Goal: Information Seeking & Learning: Learn about a topic

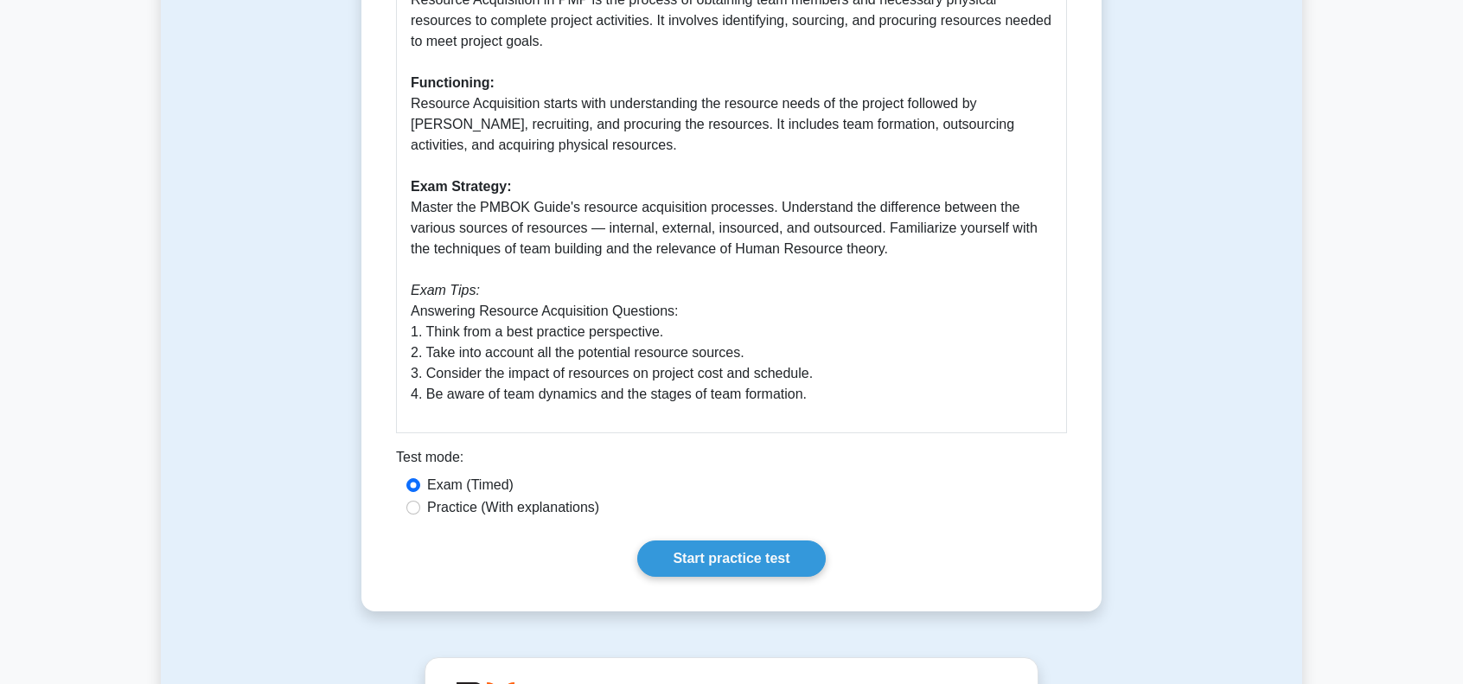
scroll to position [692, 0]
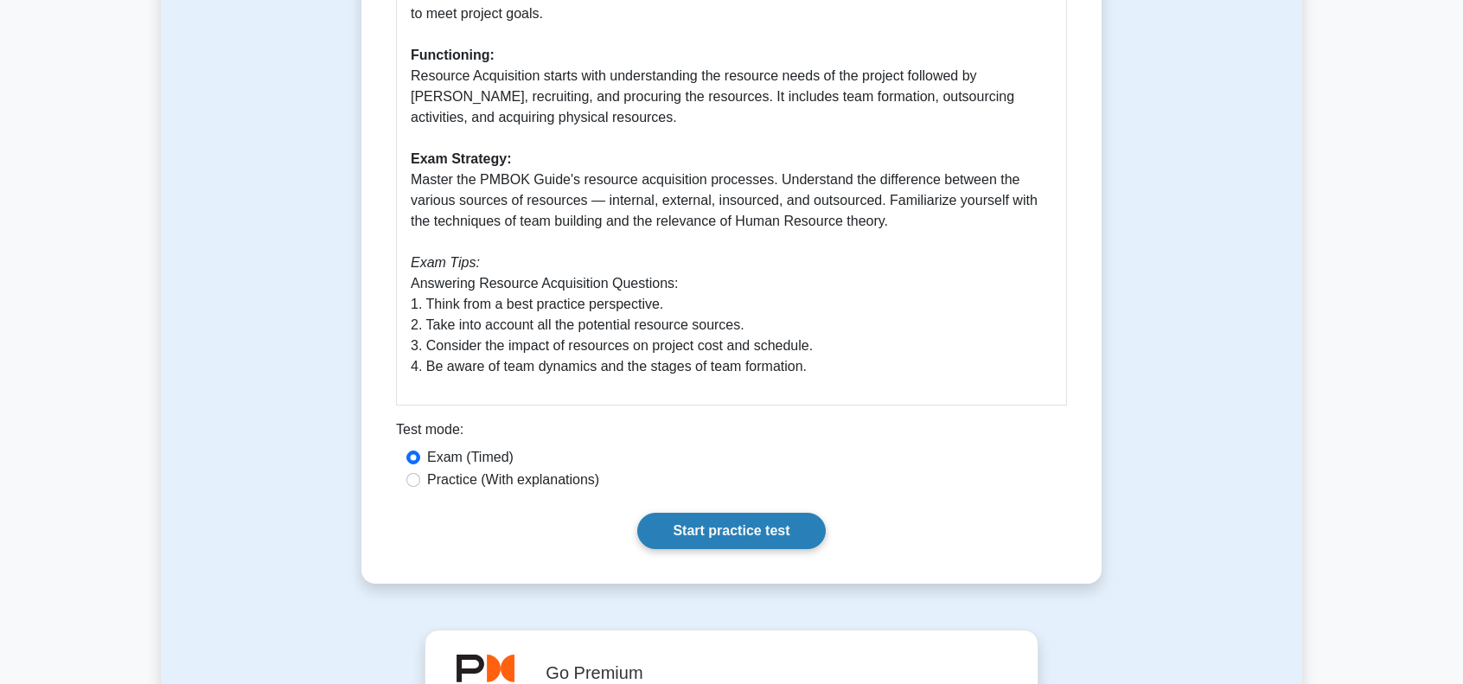
click at [711, 525] on link "Start practice test" at bounding box center [731, 531] width 188 height 36
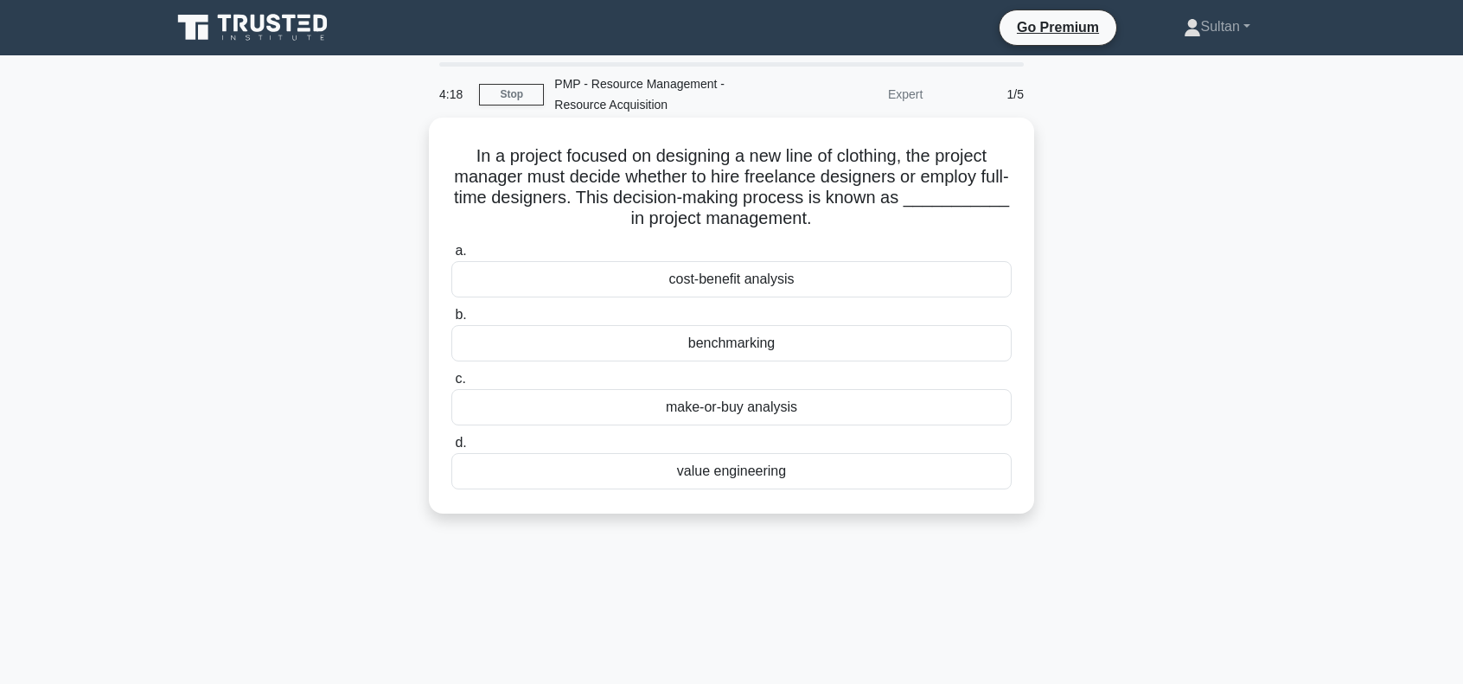
click at [729, 349] on div "benchmarking" at bounding box center [732, 343] width 560 height 36
click at [452, 321] on input "b. benchmarking" at bounding box center [452, 315] width 0 height 11
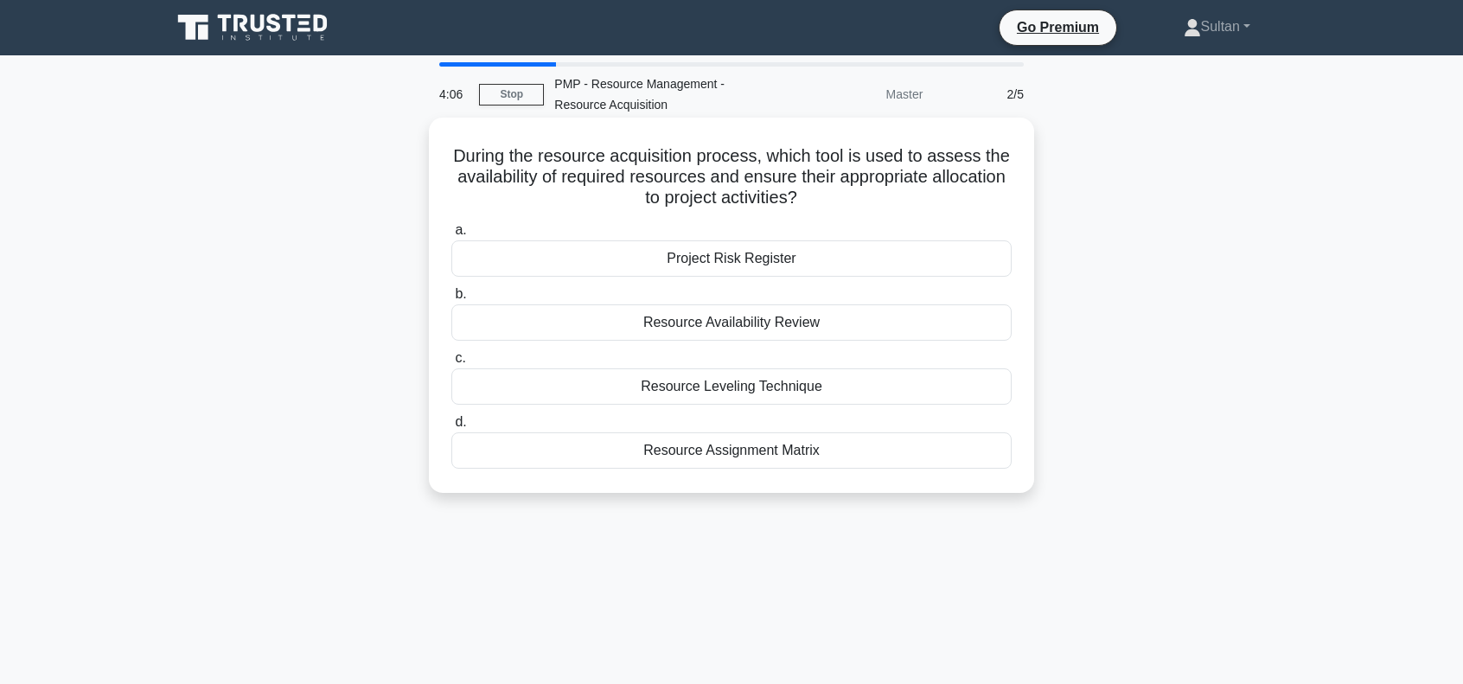
click at [725, 387] on div "Resource Leveling Technique" at bounding box center [732, 386] width 560 height 36
click at [452, 364] on input "c. Resource Leveling Technique" at bounding box center [452, 358] width 0 height 11
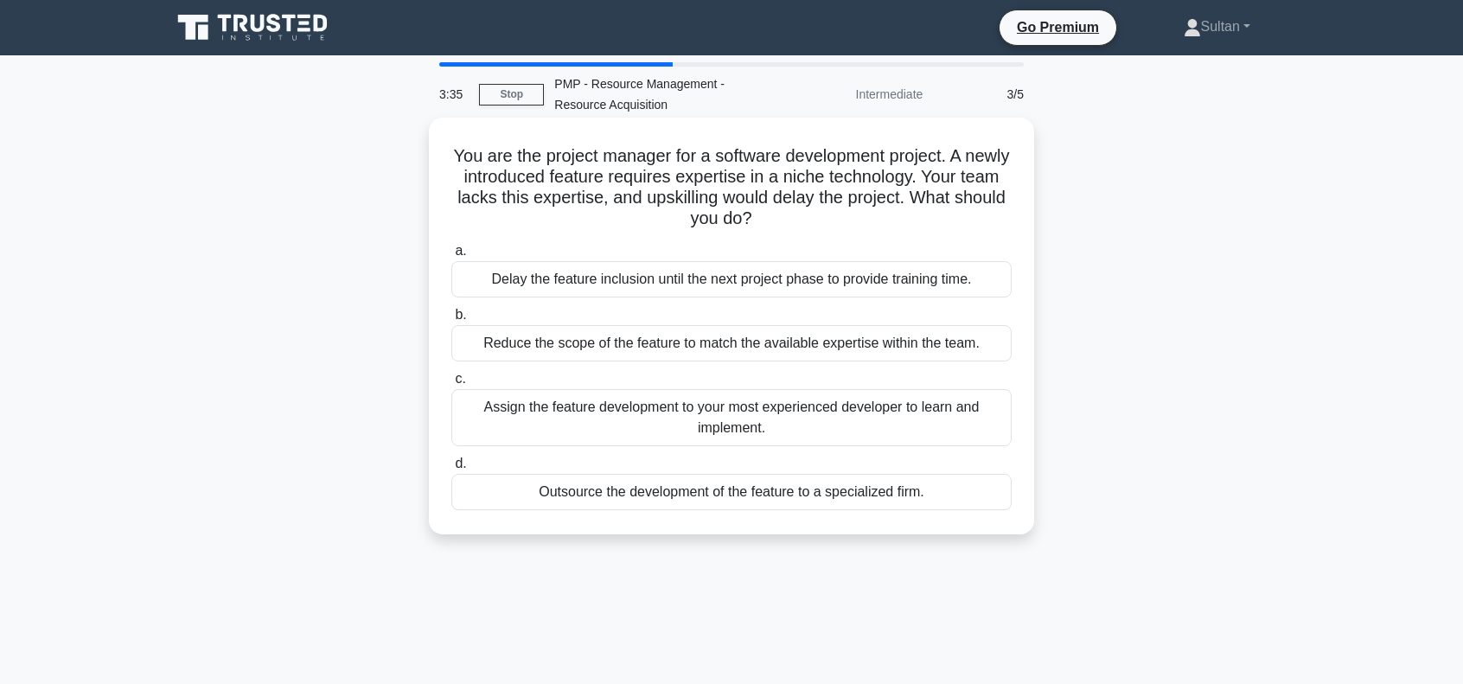
click at [740, 494] on div "Outsource the development of the feature to a specialized firm." at bounding box center [732, 492] width 560 height 36
click at [452, 470] on input "d. Outsource the development of the feature to a specialized firm." at bounding box center [452, 463] width 0 height 11
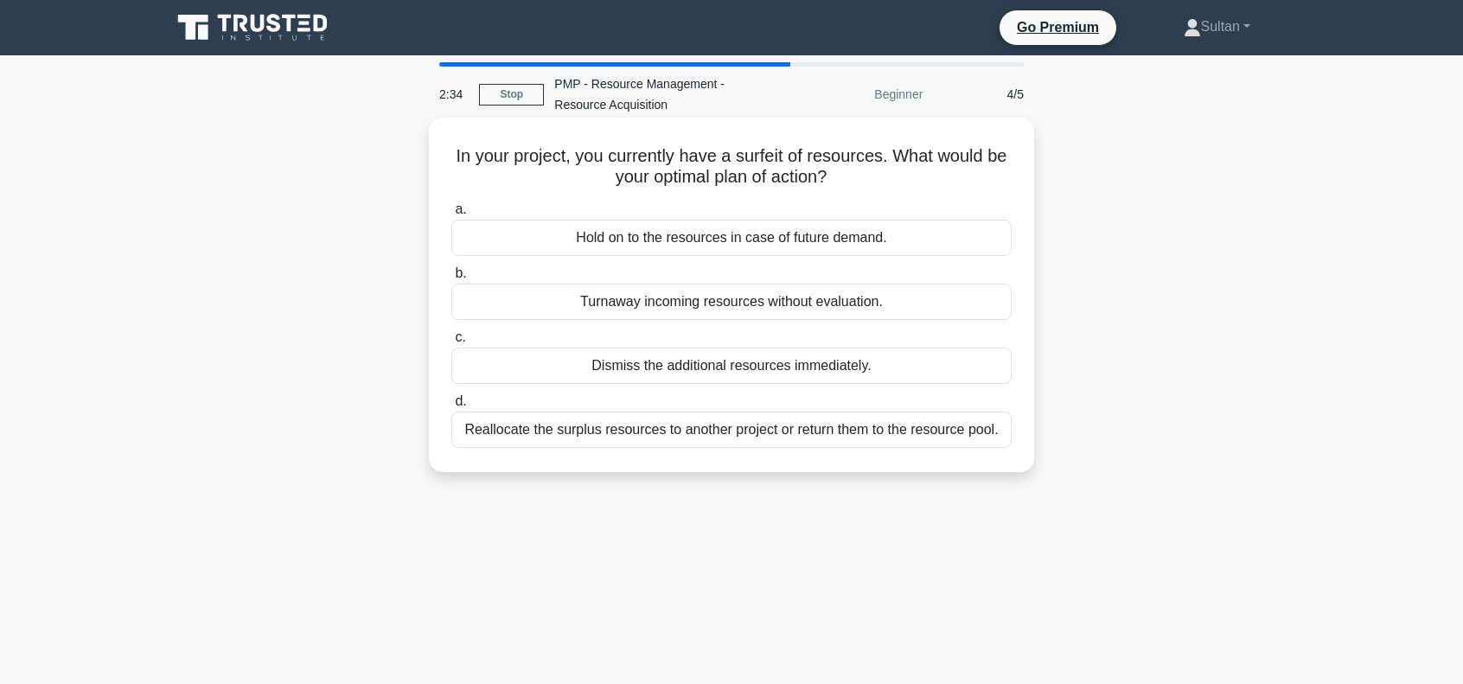
click at [644, 437] on div "Reallocate the surplus resources to another project or return them to the resou…" at bounding box center [732, 430] width 560 height 36
click at [452, 407] on input "d. Reallocate the surplus resources to another project or return them to the re…" at bounding box center [452, 401] width 0 height 11
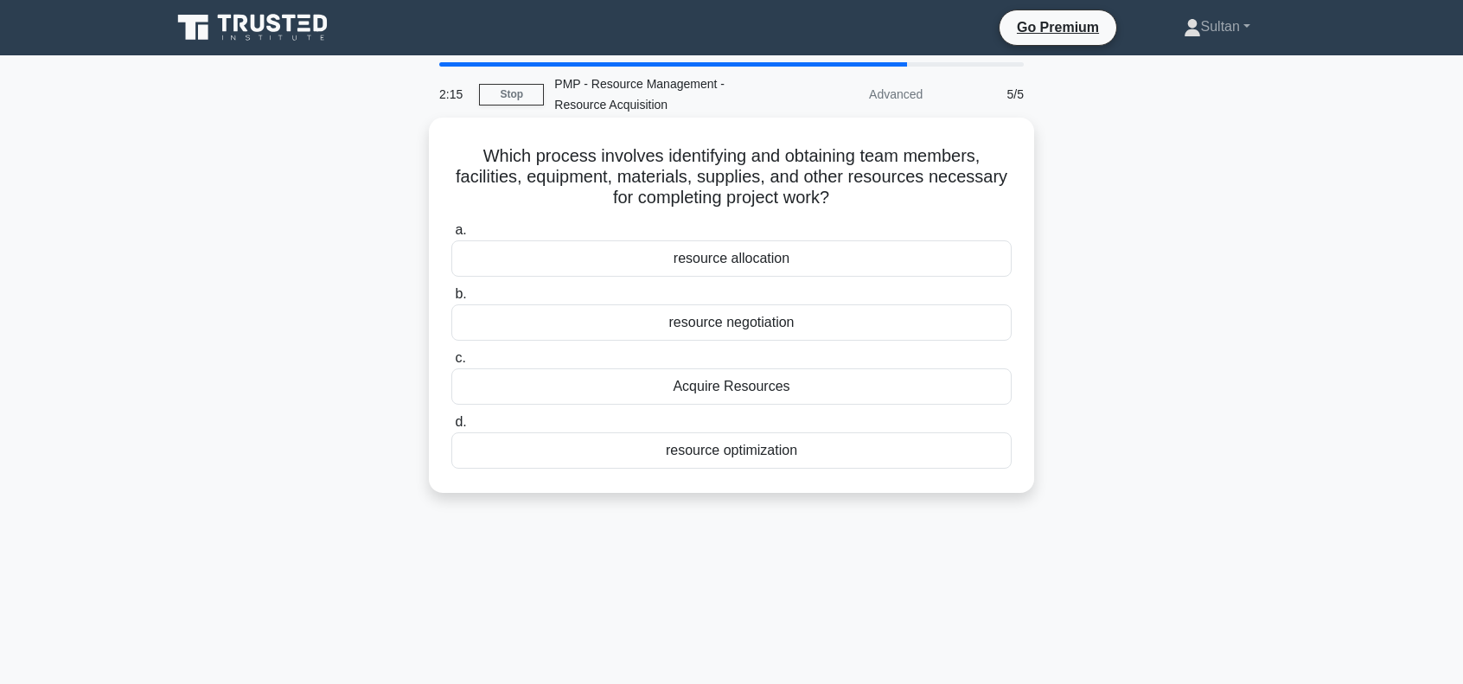
click at [729, 262] on div "resource allocation" at bounding box center [732, 258] width 560 height 36
click at [452, 236] on input "a. resource allocation" at bounding box center [452, 230] width 0 height 11
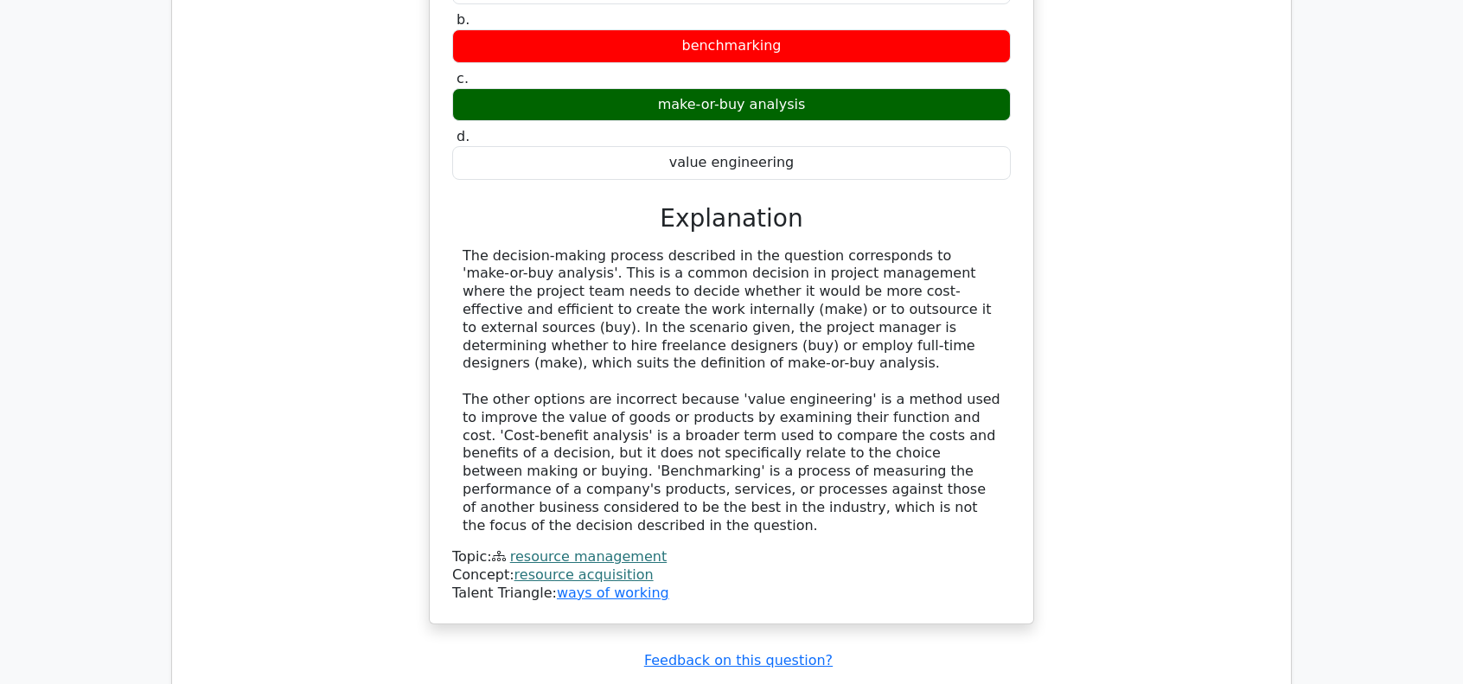
scroll to position [1730, 0]
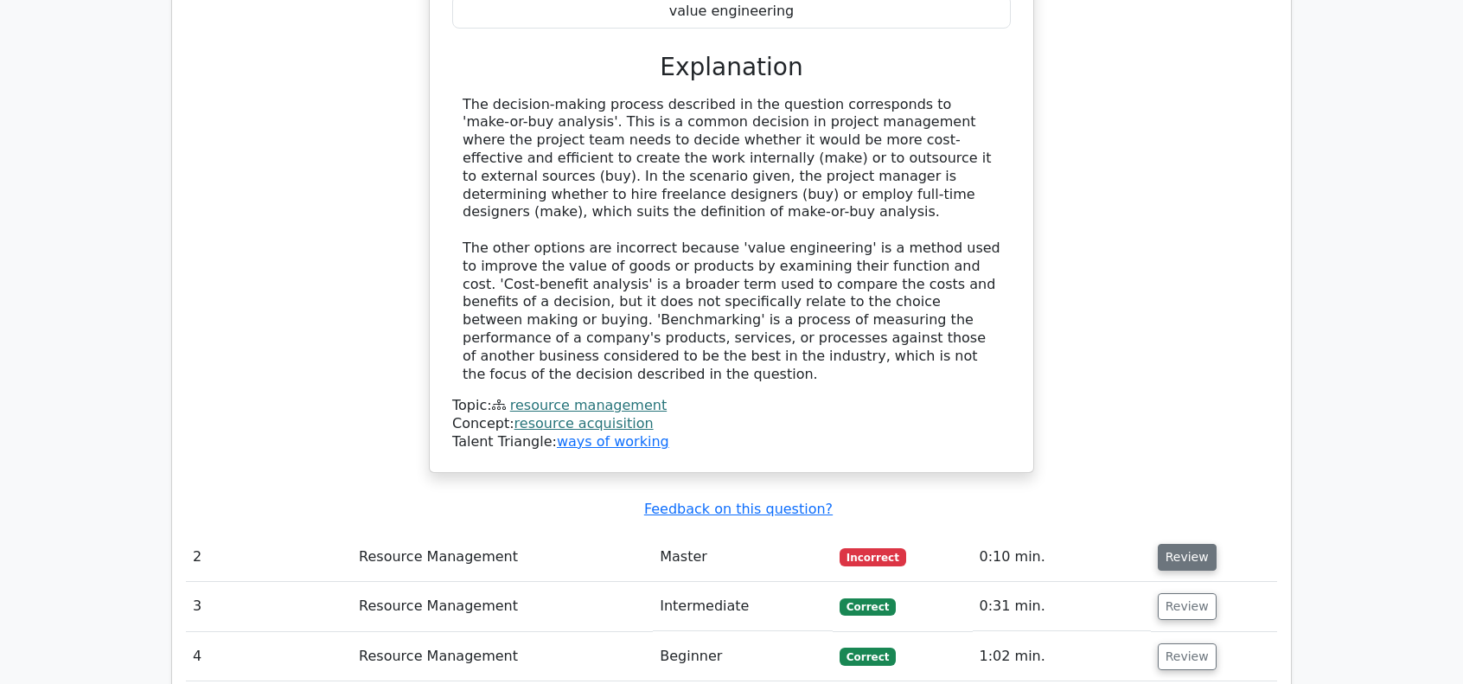
click at [1185, 544] on button "Review" at bounding box center [1187, 557] width 59 height 27
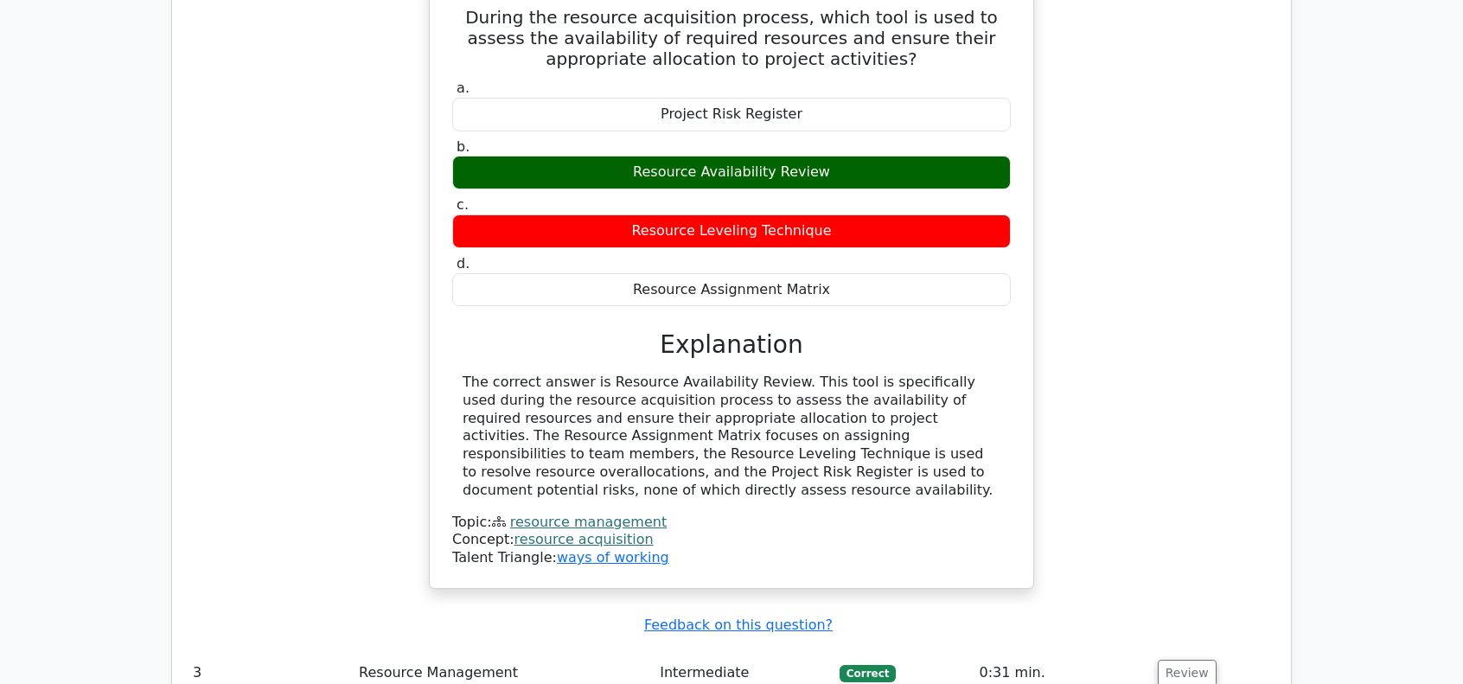
scroll to position [2508, 0]
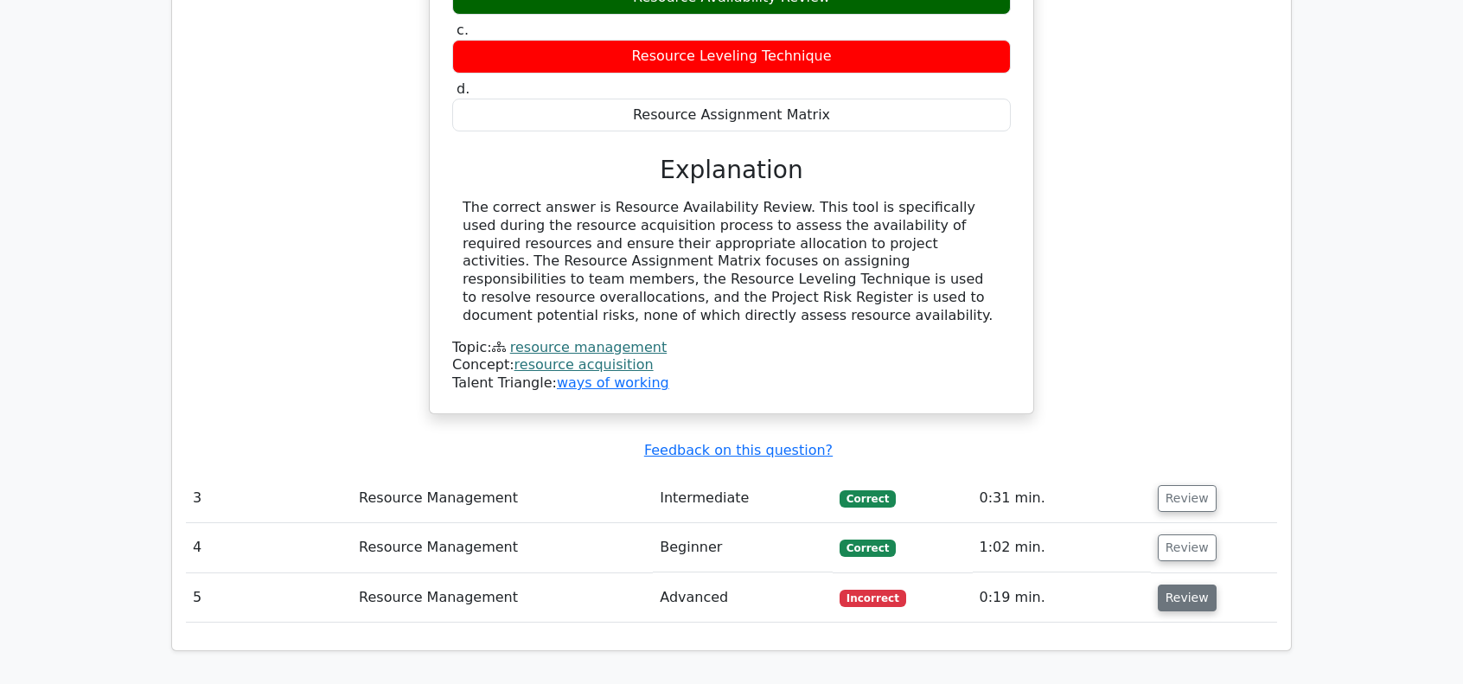
click at [1182, 585] on button "Review" at bounding box center [1187, 598] width 59 height 27
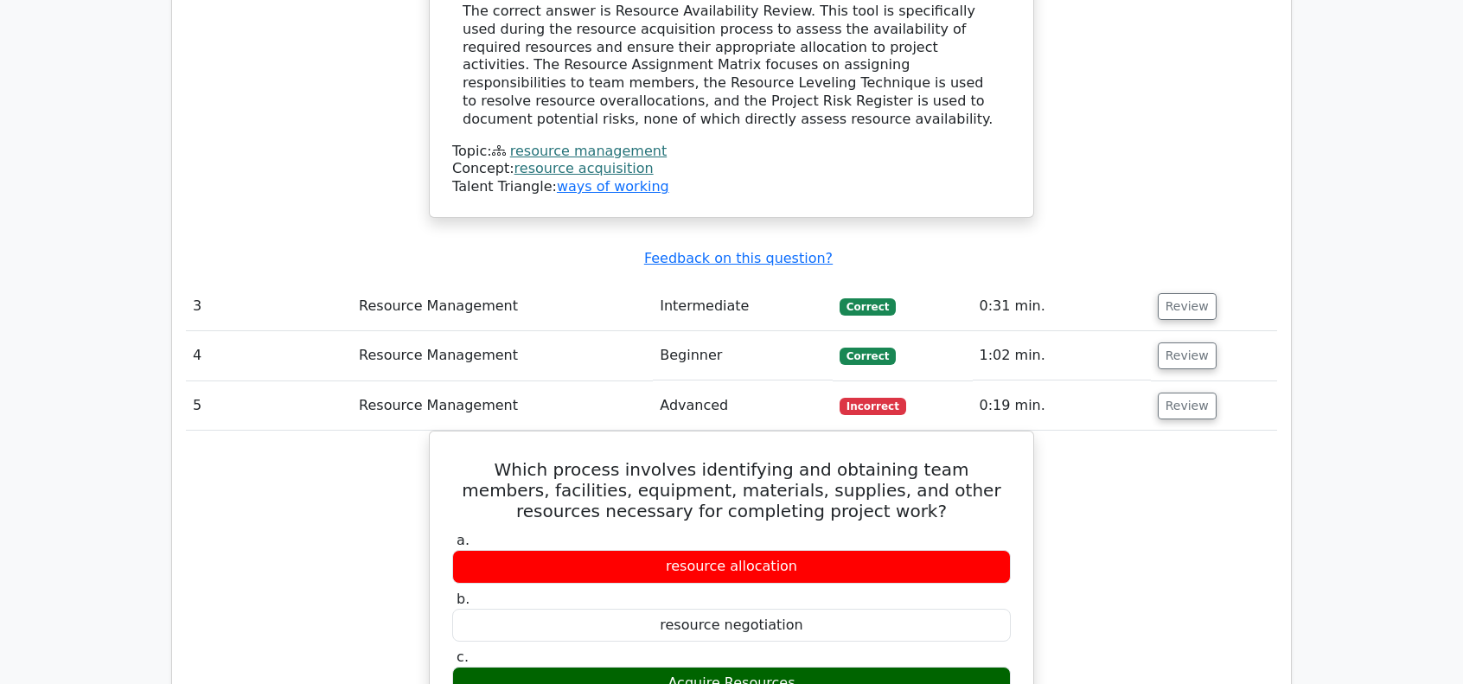
scroll to position [2422, 0]
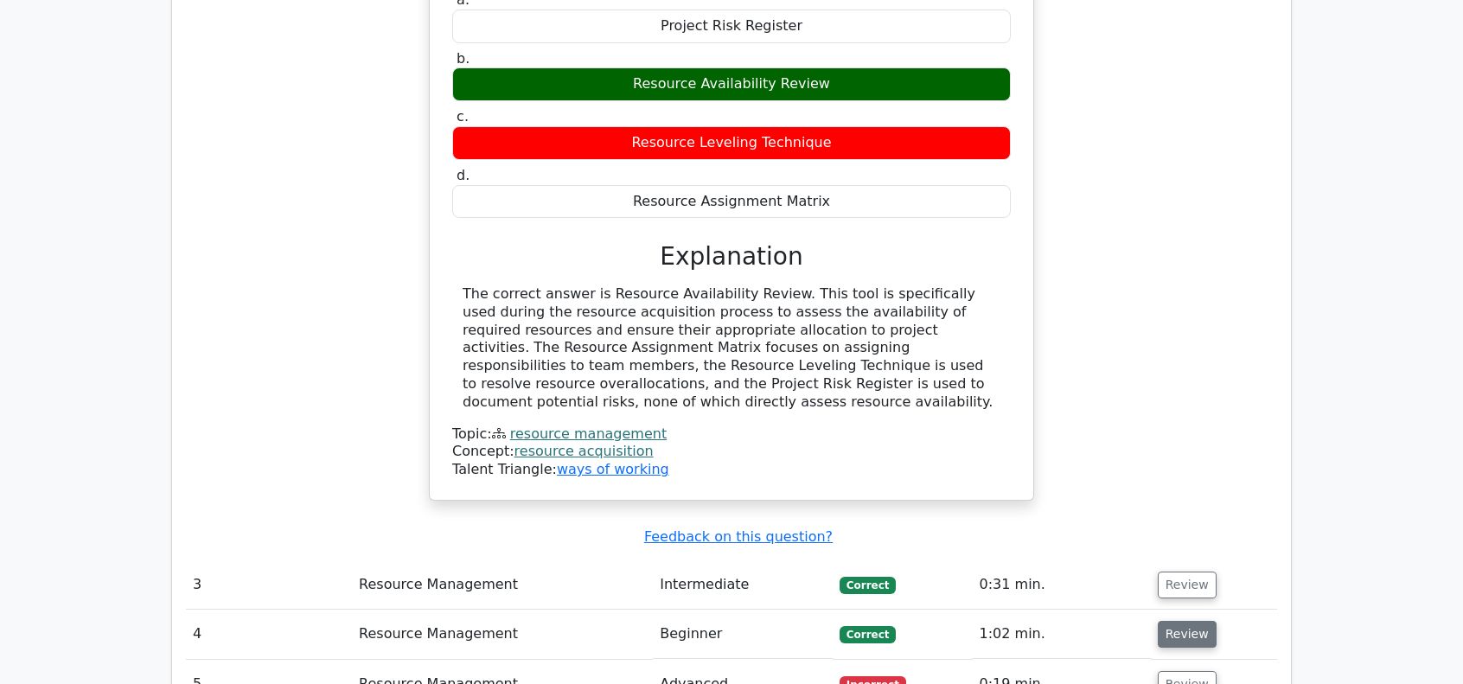
click at [1166, 621] on button "Review" at bounding box center [1187, 634] width 59 height 27
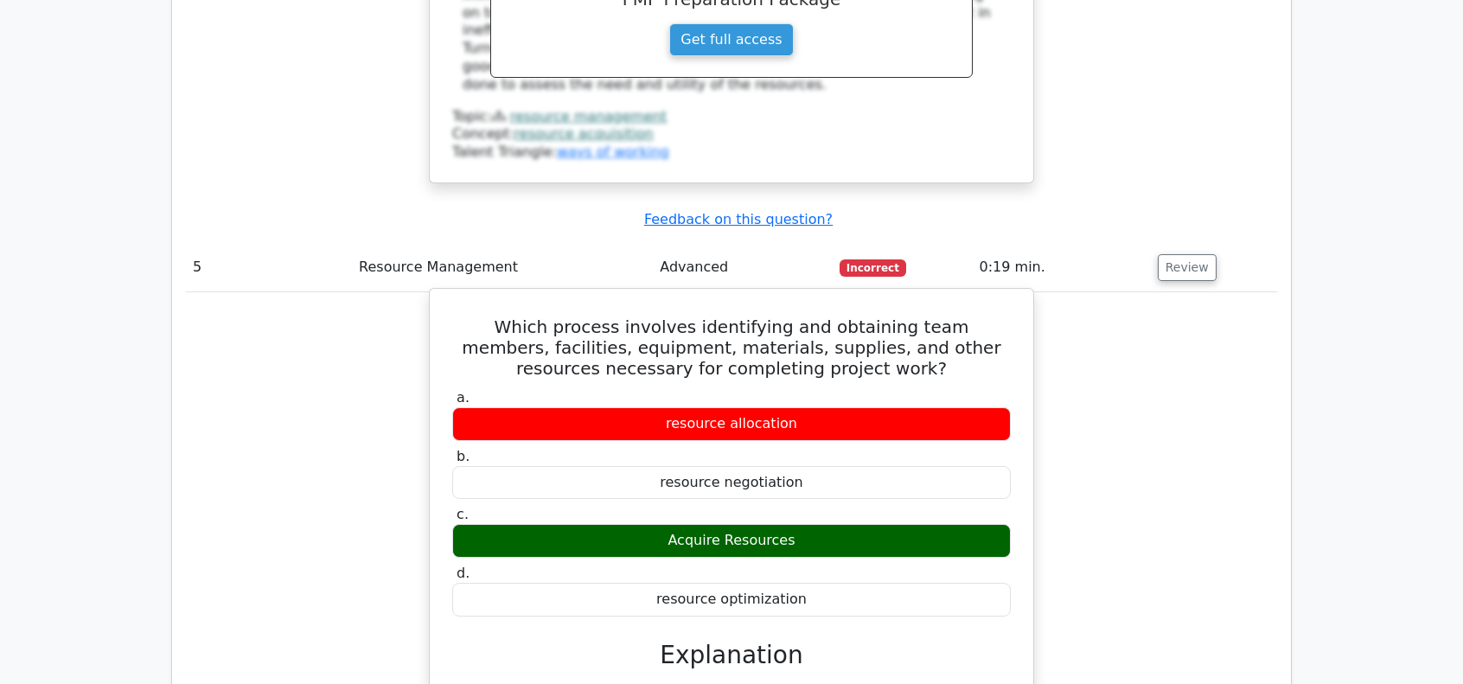
scroll to position [3633, 0]
